Goal: Task Accomplishment & Management: Complete application form

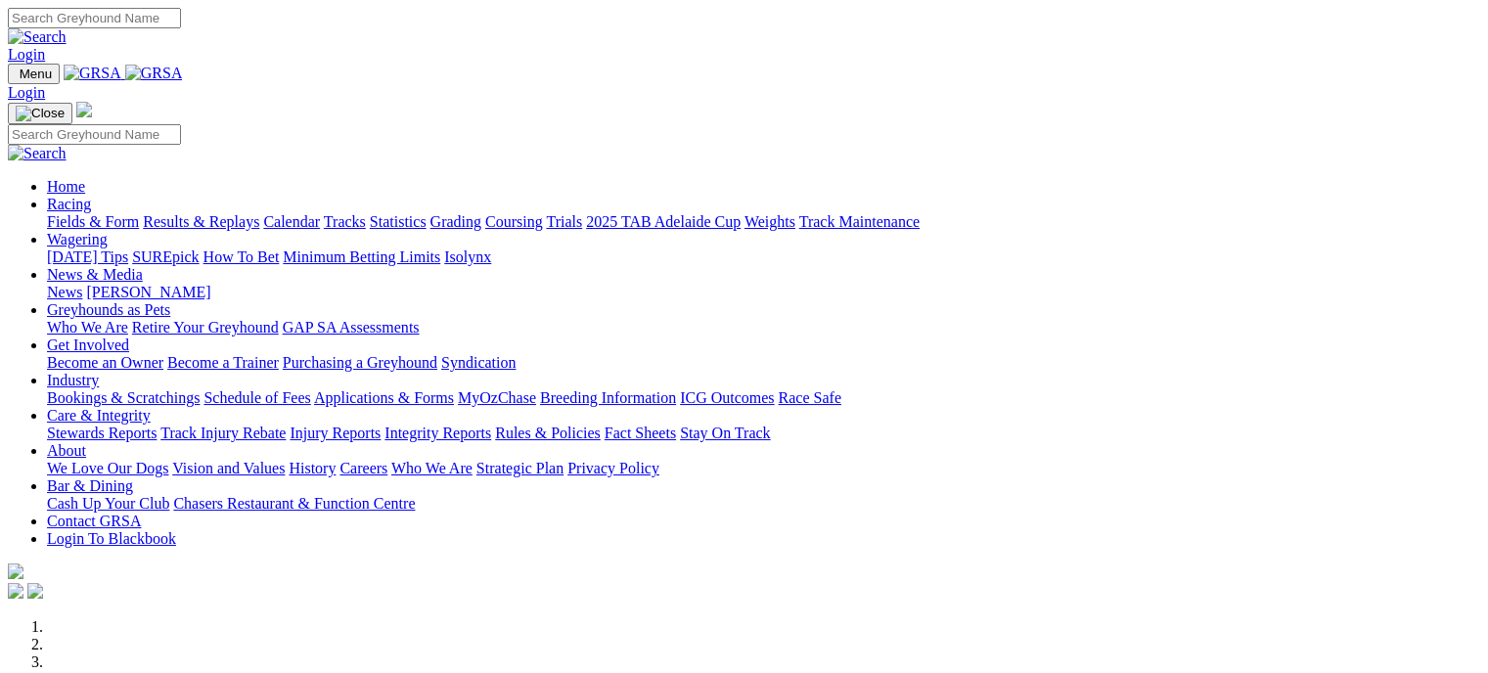
click at [200, 389] on link "Bookings & Scratchings" at bounding box center [123, 397] width 153 height 17
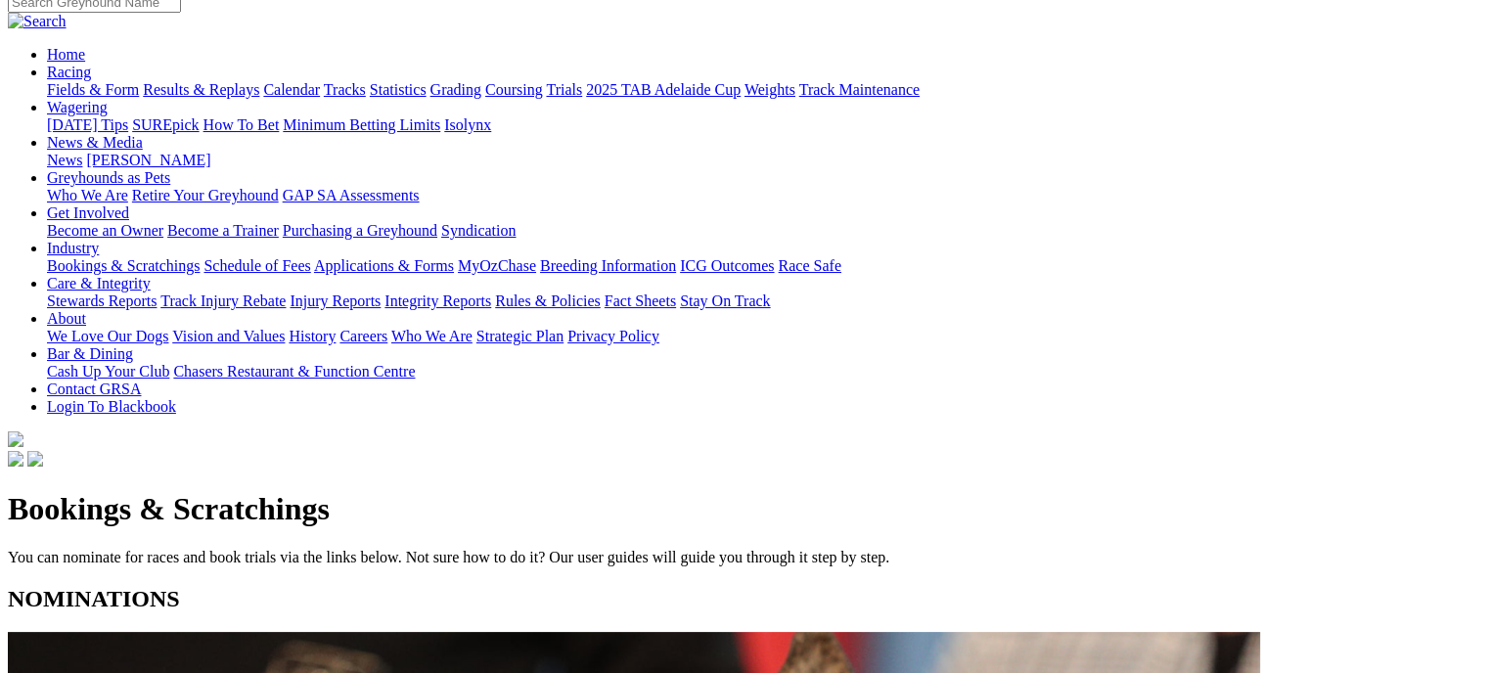
scroll to position [179, 0]
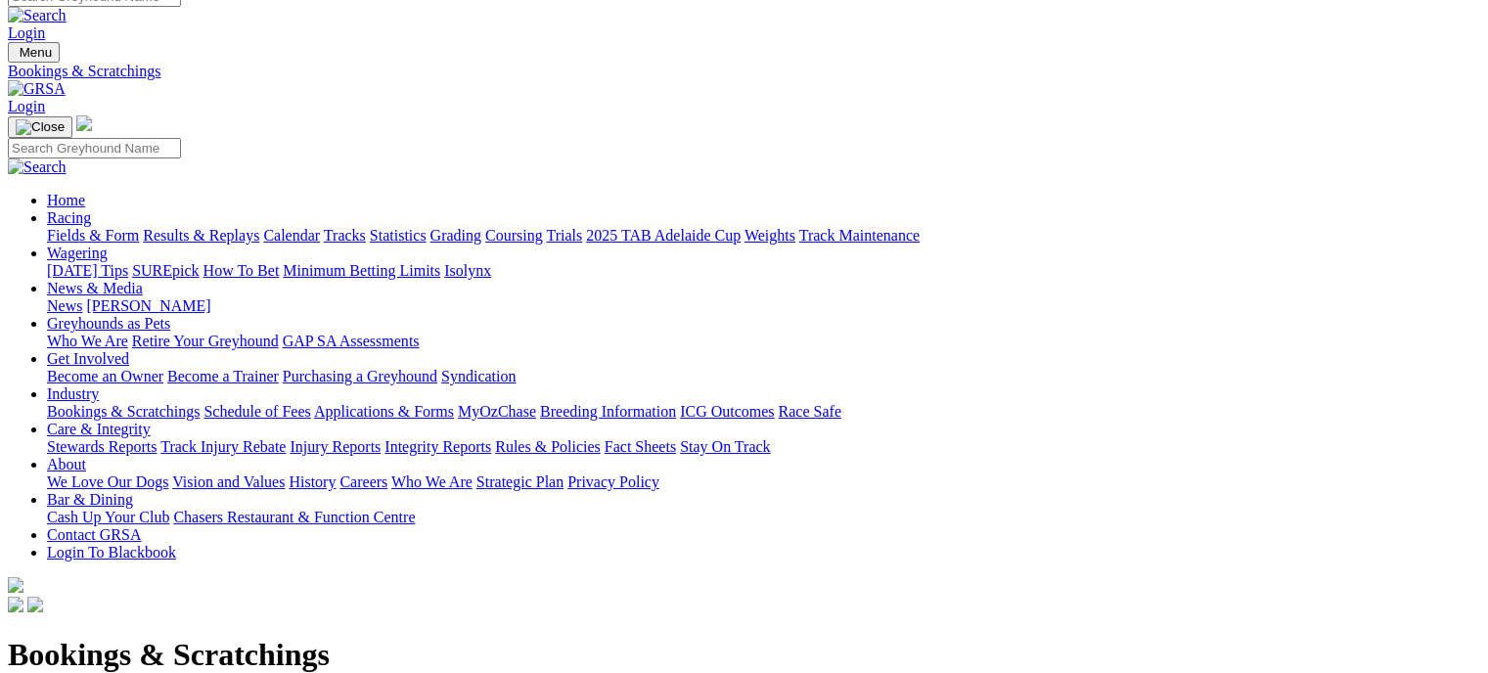
scroll to position [0, 0]
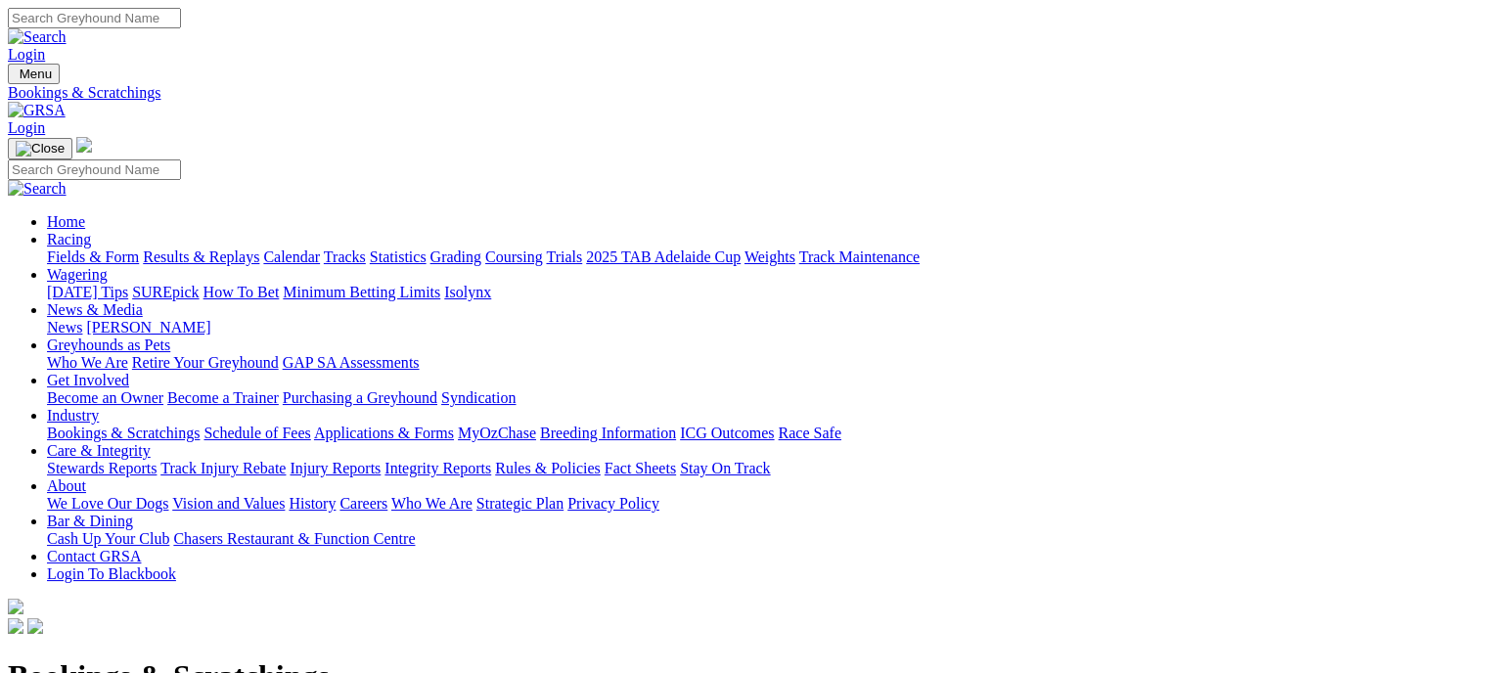
click at [320, 248] on link "Calendar" at bounding box center [291, 256] width 57 height 17
click at [99, 407] on link "Industry" at bounding box center [73, 415] width 52 height 17
click at [200, 425] on link "Bookings & Scratchings" at bounding box center [123, 433] width 153 height 17
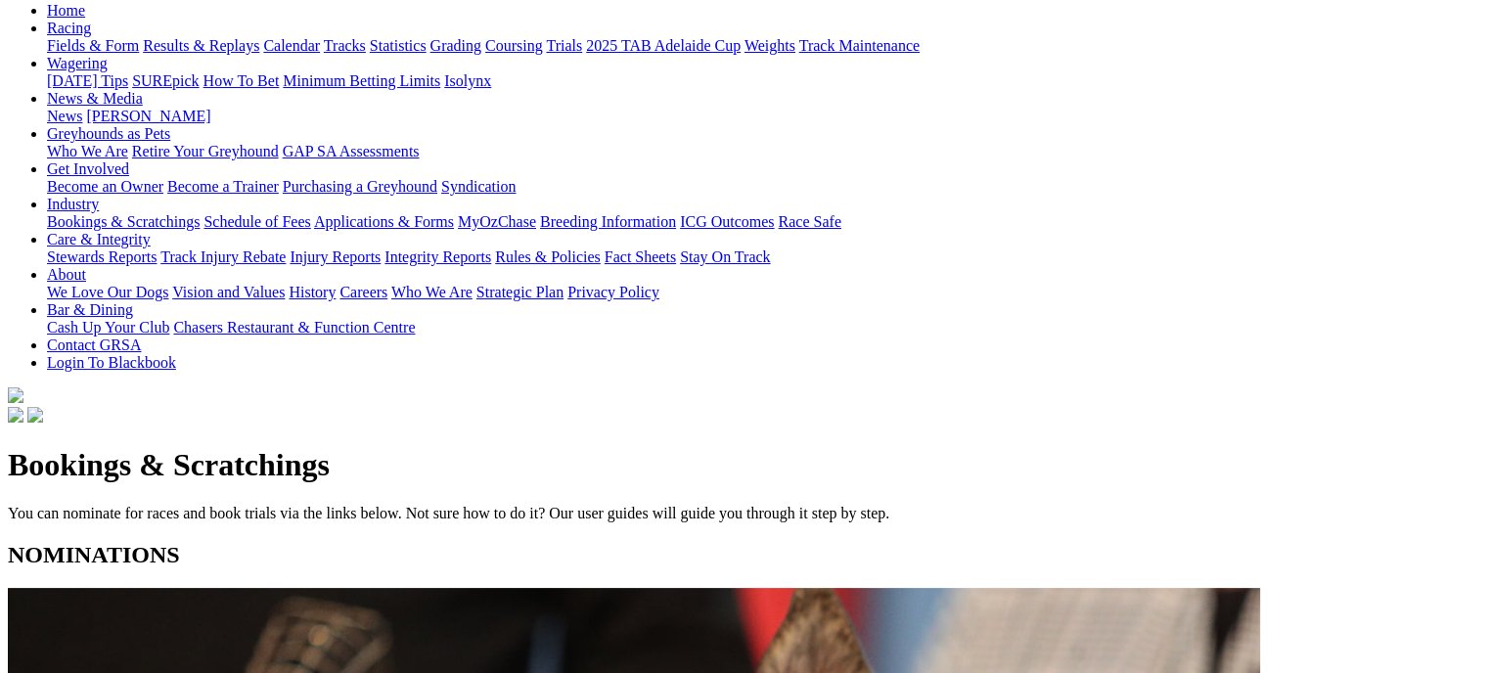
scroll to position [259, 0]
